Goal: Check status: Check status

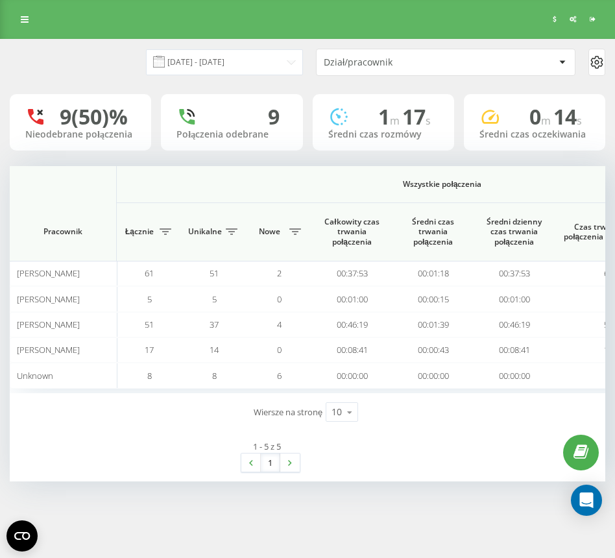
click at [369, 61] on div "Dział/pracownik" at bounding box center [401, 62] width 155 height 11
click at [266, 62] on input "[DATE] - [DATE]" at bounding box center [224, 61] width 157 height 25
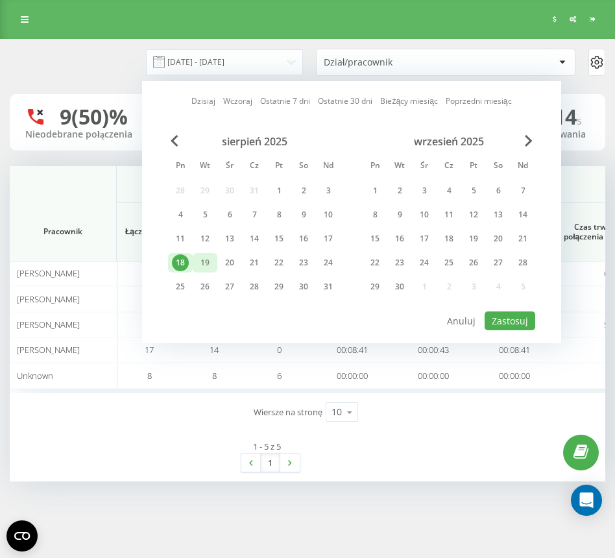
click at [204, 261] on div "19" at bounding box center [205, 262] width 17 height 17
click at [503, 310] on div at bounding box center [351, 310] width 367 height 1
click at [507, 316] on button "Zastosuj" at bounding box center [510, 321] width 51 height 19
type input "[DATE] - [DATE]"
